Goal: Task Accomplishment & Management: Manage account settings

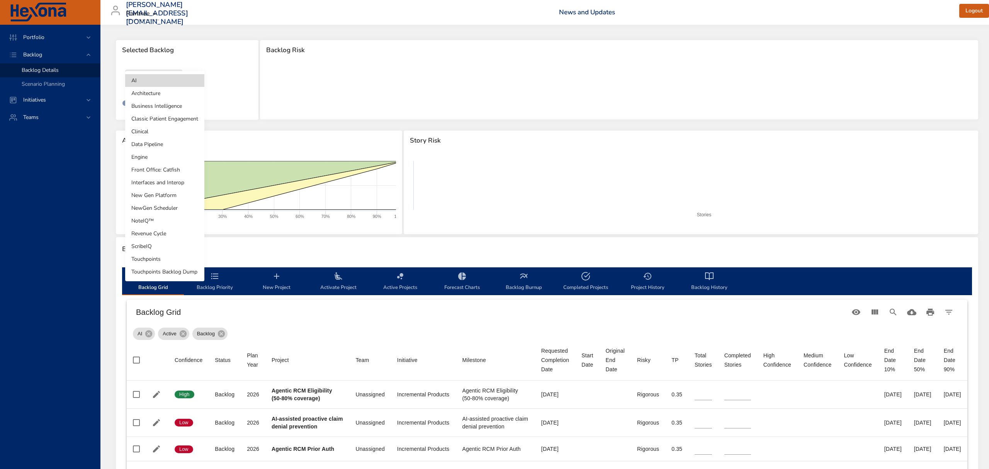
click at [161, 70] on body "Portfolio Backlog Backlog Details Scenario Planning Initiatives Teams [PERSON_N…" at bounding box center [494, 234] width 989 height 469
click at [157, 133] on li "Clinical" at bounding box center [164, 131] width 79 height 13
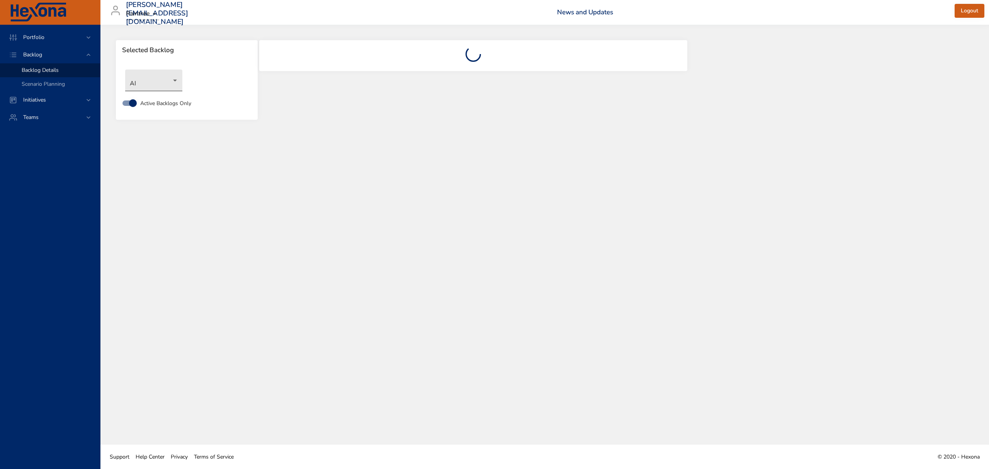
click at [171, 75] on body "Portfolio Backlog Backlog Details Scenario Planning Initiatives Teams [PERSON_N…" at bounding box center [494, 234] width 989 height 469
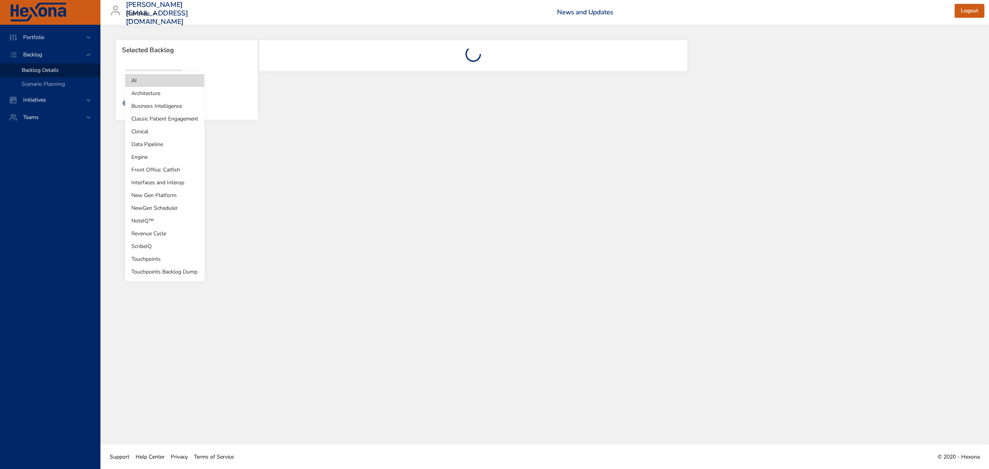
click at [149, 132] on li "Clinical" at bounding box center [164, 131] width 79 height 13
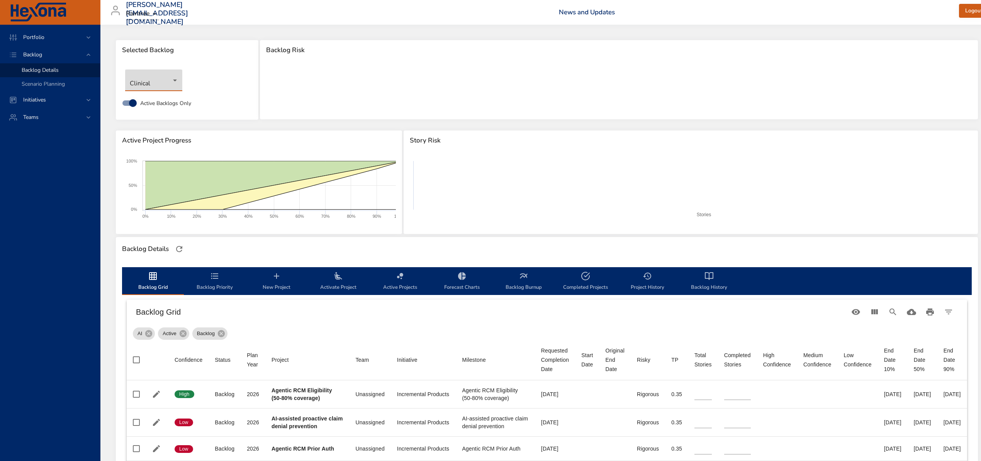
type input "*"
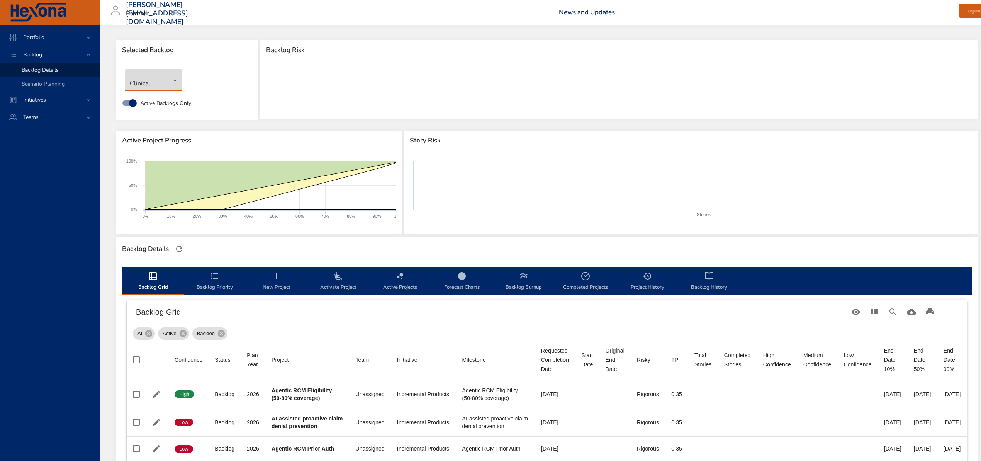
type input "*"
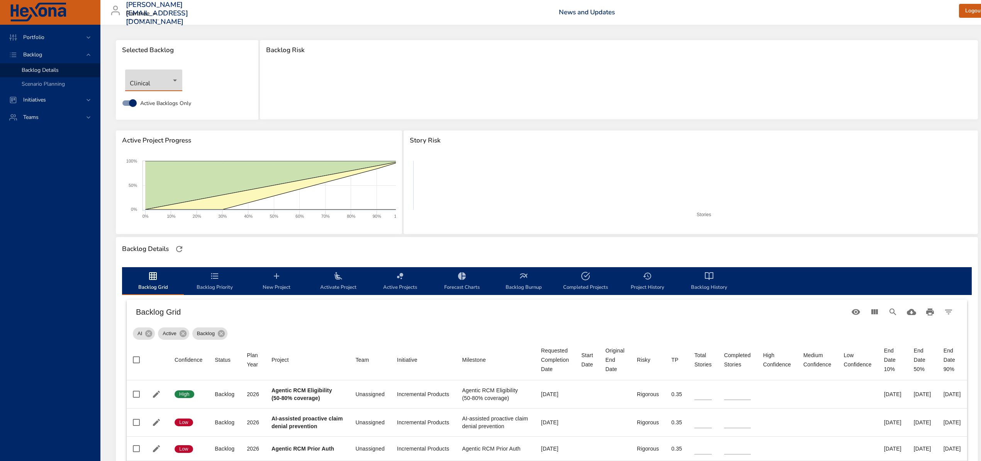
type input "*"
type input "**"
type input "*"
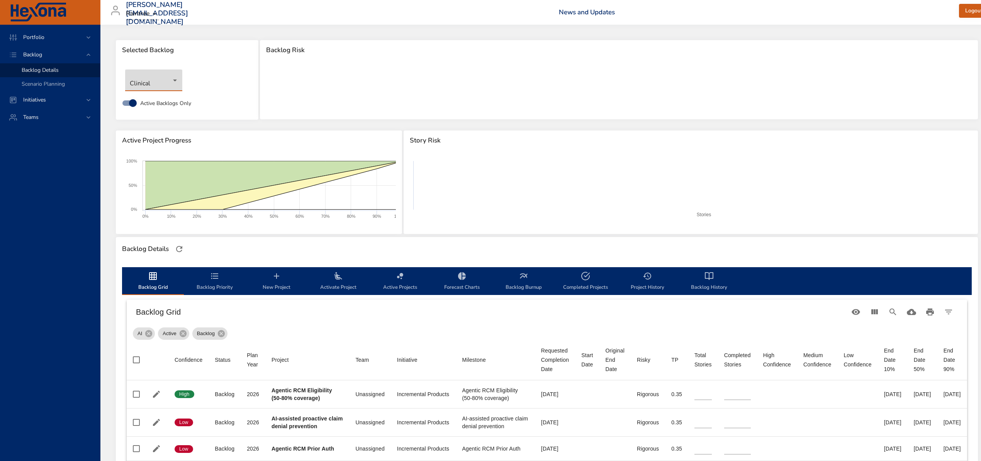
type input "*"
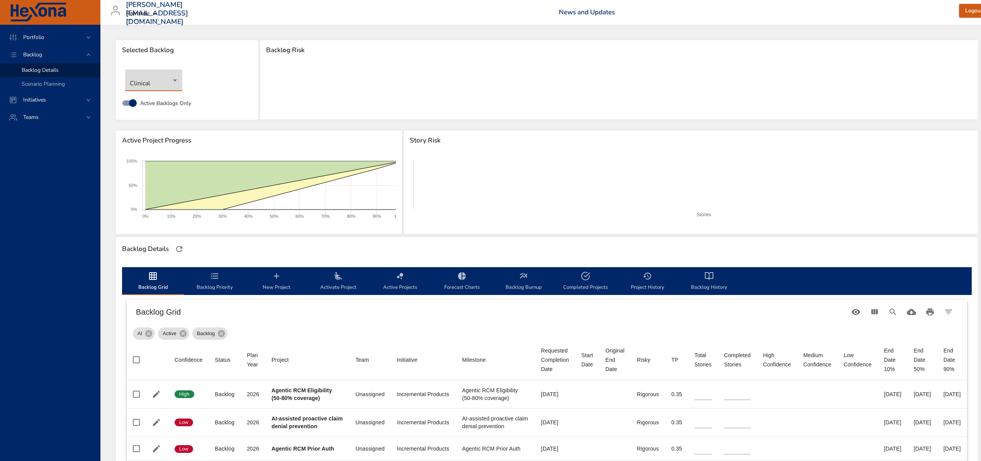
type input "*"
type input "**"
type input "*"
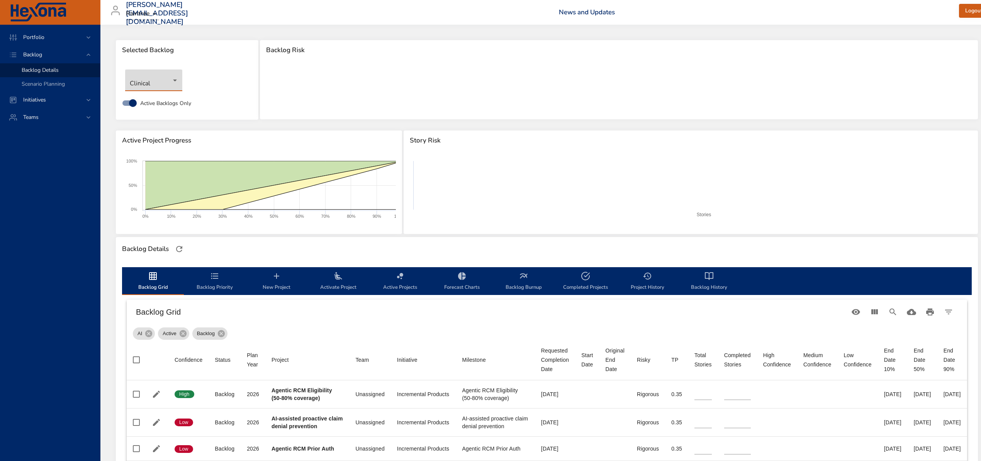
type input "*"
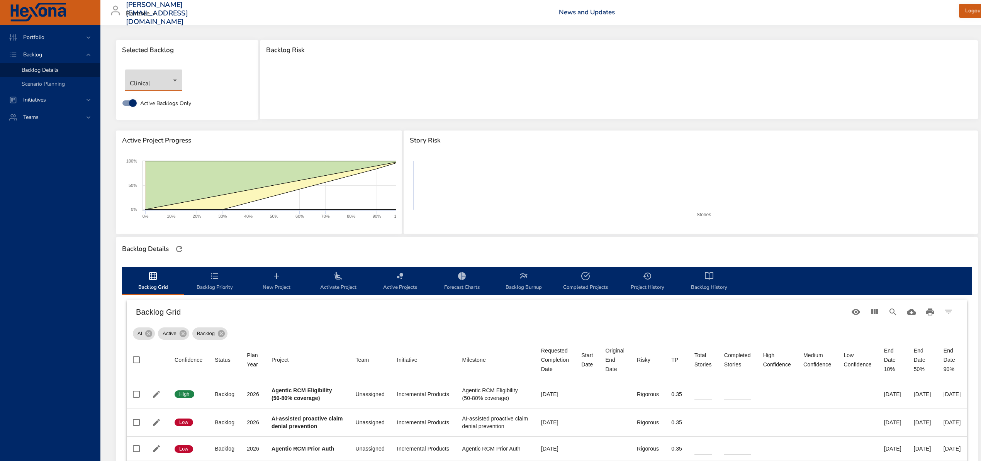
type input "*"
type input "**"
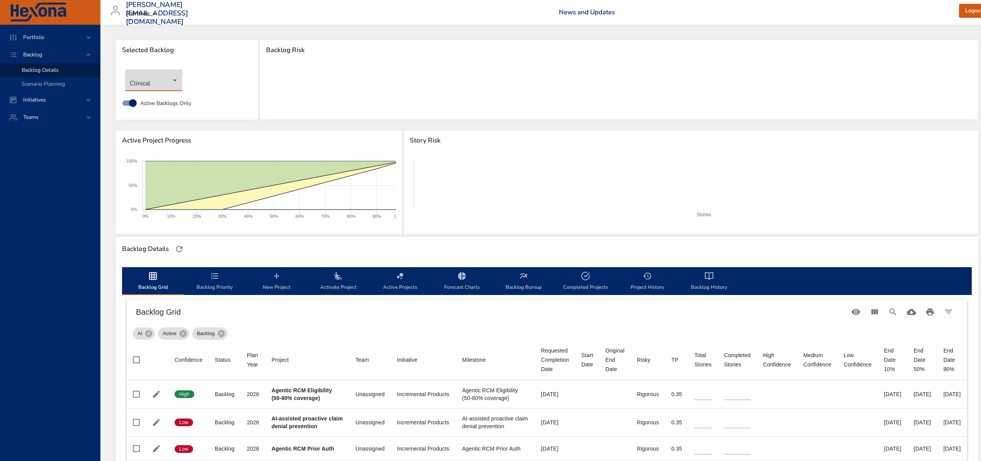
type input "**"
type input "*"
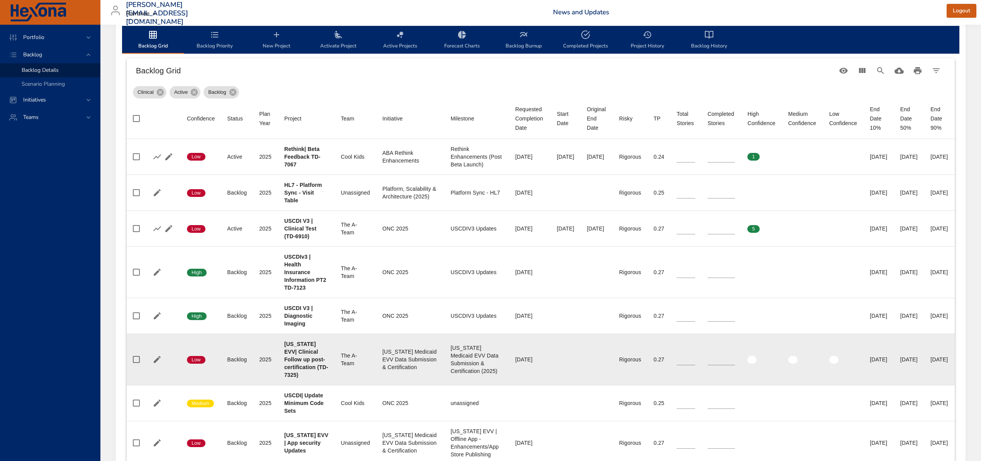
scroll to position [257, 0]
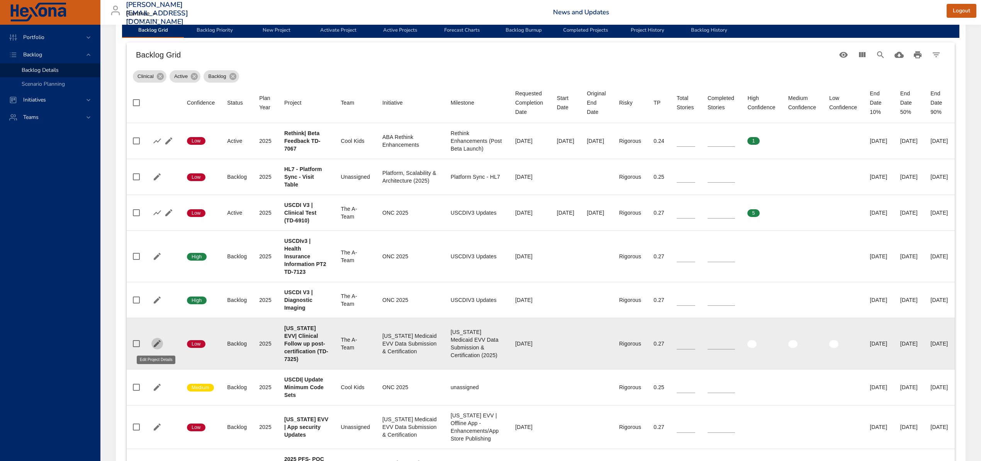
click at [158, 343] on icon "button" at bounding box center [157, 343] width 9 height 9
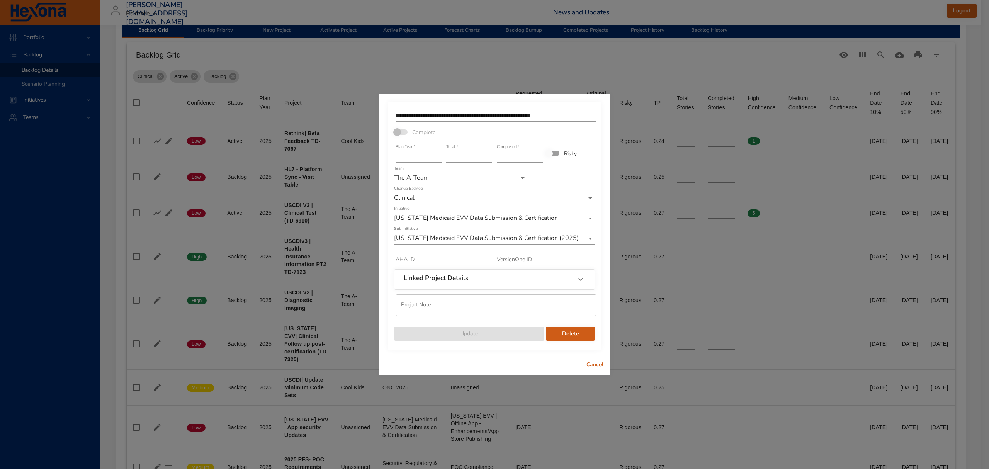
type input "*"
click at [490, 154] on input "*" at bounding box center [469, 156] width 46 height 12
click at [509, 337] on span "Update" at bounding box center [469, 334] width 138 height 10
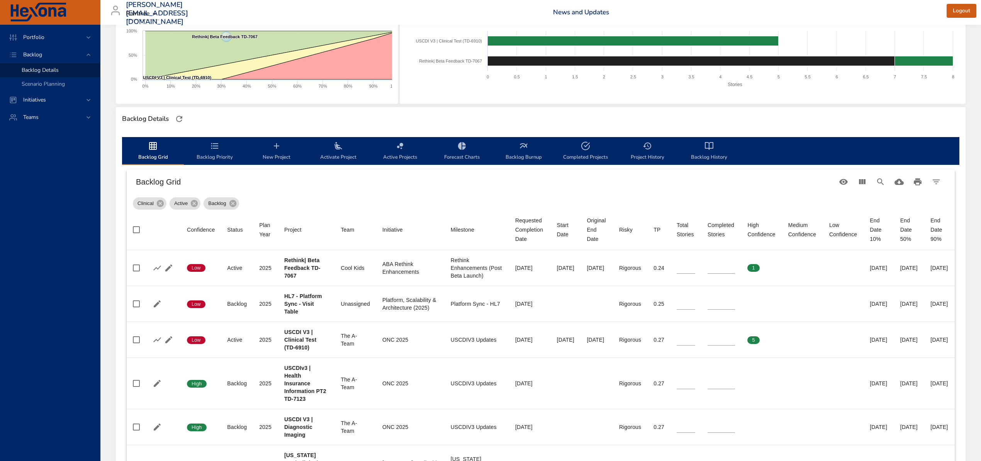
scroll to position [103, 0]
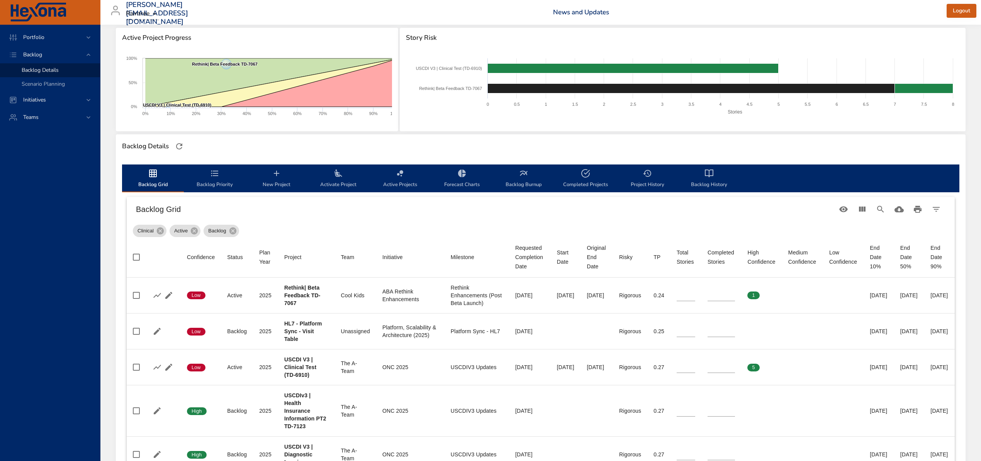
click at [343, 176] on span "Activate Project" at bounding box center [338, 179] width 53 height 20
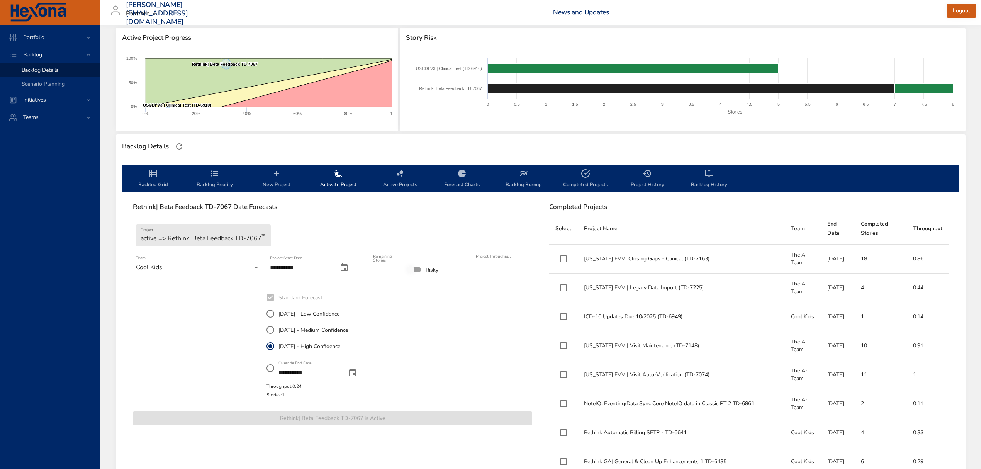
click at [212, 234] on body "**********" at bounding box center [490, 131] width 981 height 469
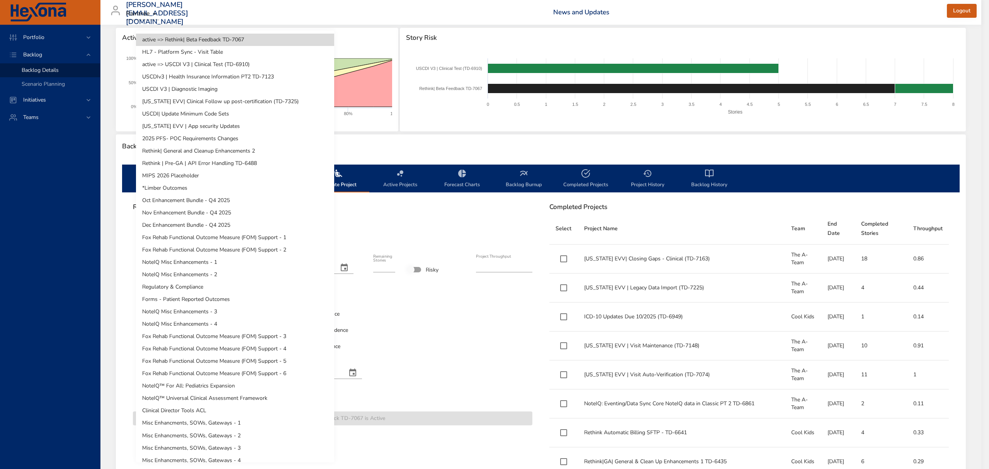
click at [210, 102] on li "[US_STATE] EVV| Clinical Follow up post-certification (TD-7325)" at bounding box center [235, 101] width 198 height 12
type input "*"
type input "****"
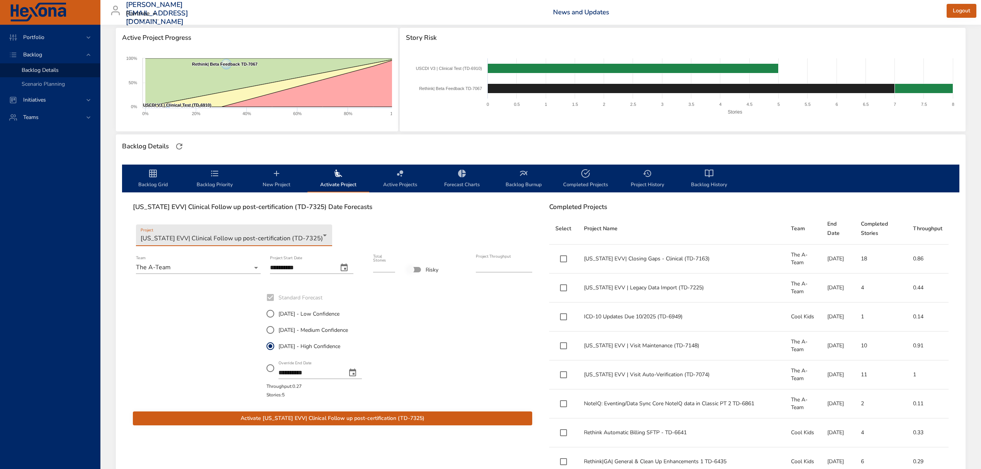
click at [344, 422] on span "Activate Texas EVV| Clinical Follow up post-certification (TD-7325)" at bounding box center [332, 419] width 387 height 10
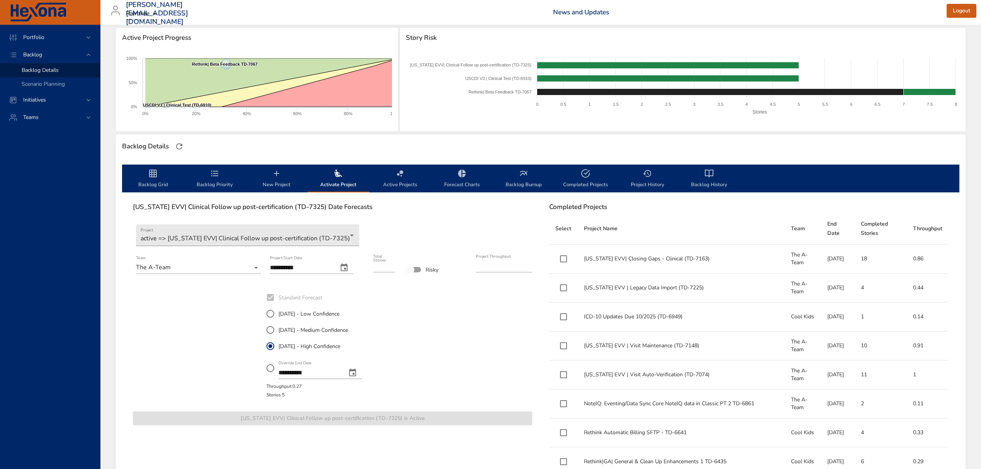
click at [160, 169] on span "Backlog Grid" at bounding box center [153, 179] width 53 height 20
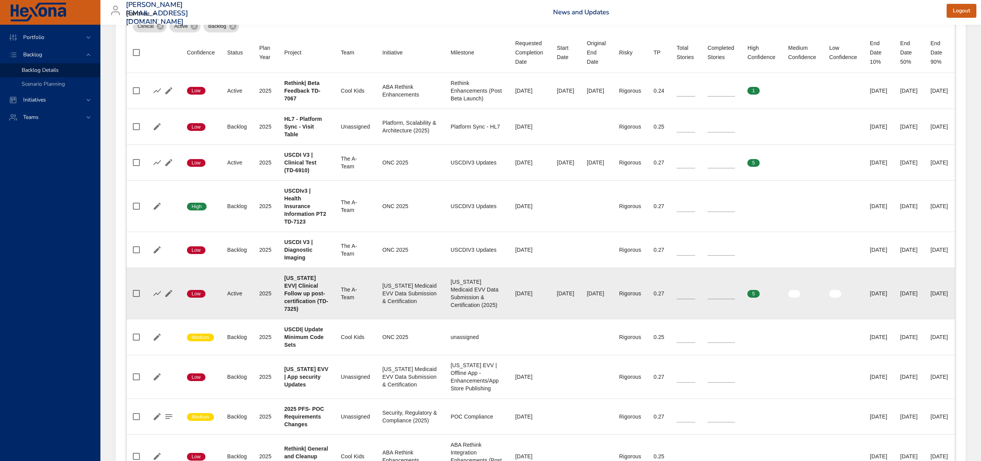
scroll to position [309, 0]
